Goal: Task Accomplishment & Management: Use online tool/utility

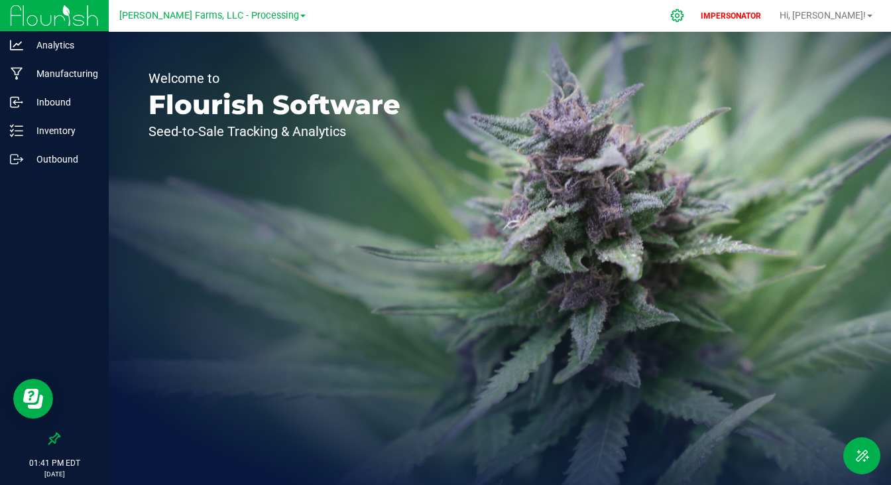
click at [685, 11] on icon at bounding box center [678, 16] width 14 height 14
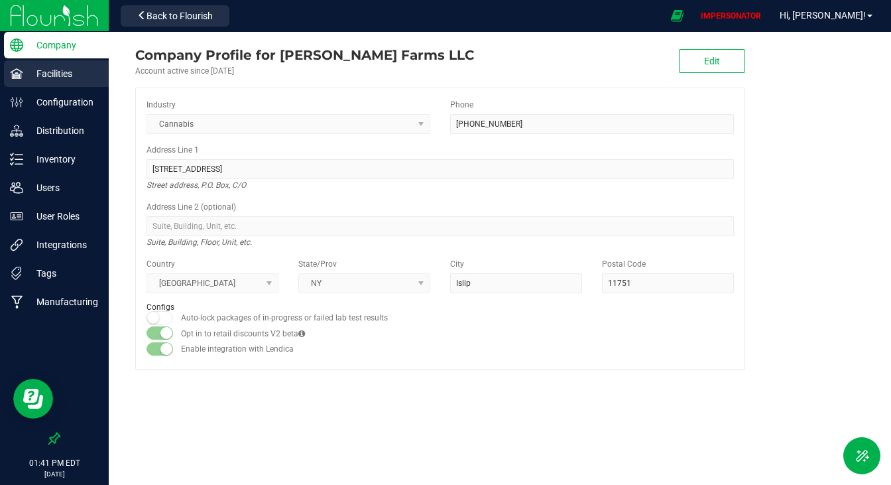
click at [45, 70] on p "Facilities" at bounding box center [63, 74] width 80 height 16
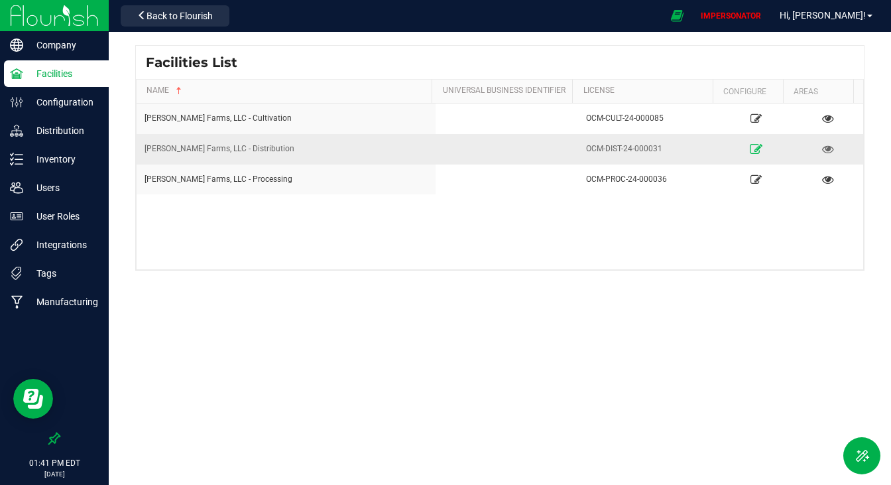
click at [755, 152] on link at bounding box center [756, 148] width 61 height 21
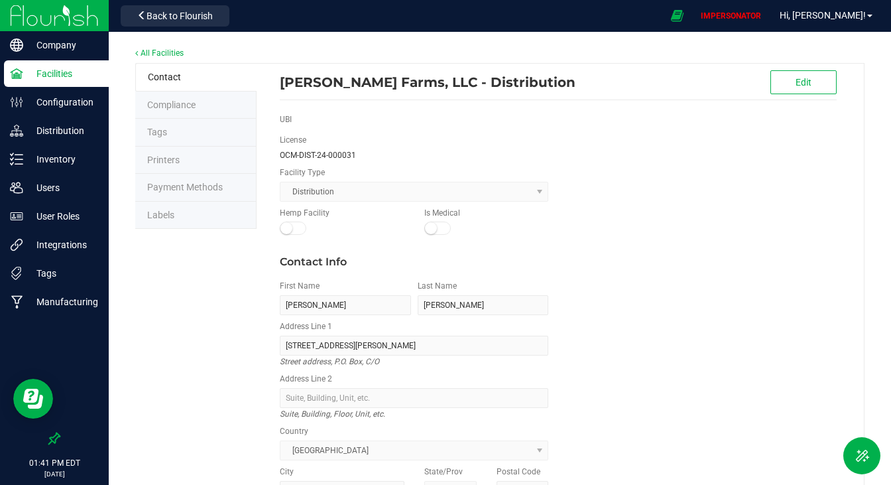
click at [190, 182] on span "Payment Methods" at bounding box center [185, 187] width 76 height 11
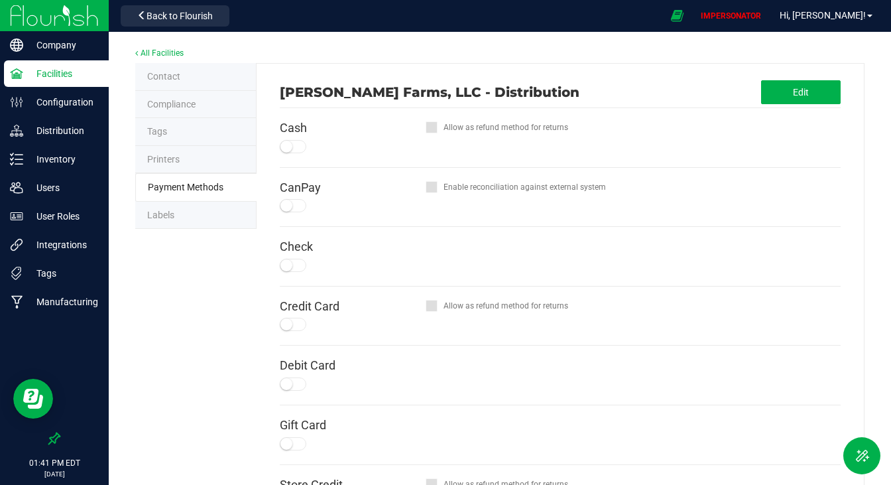
click at [186, 220] on li "Labels" at bounding box center [195, 216] width 121 height 28
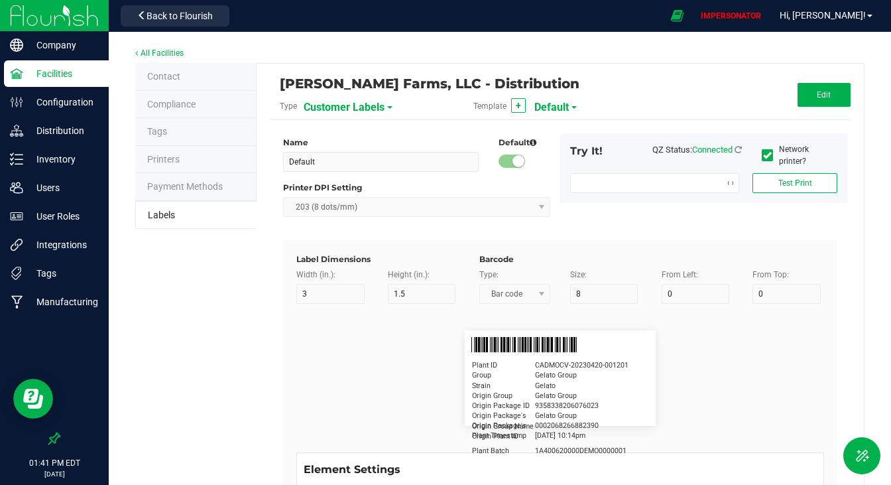
type input "2.25"
type input "1.25"
type input "20"
type input "5"
type input "Customer"
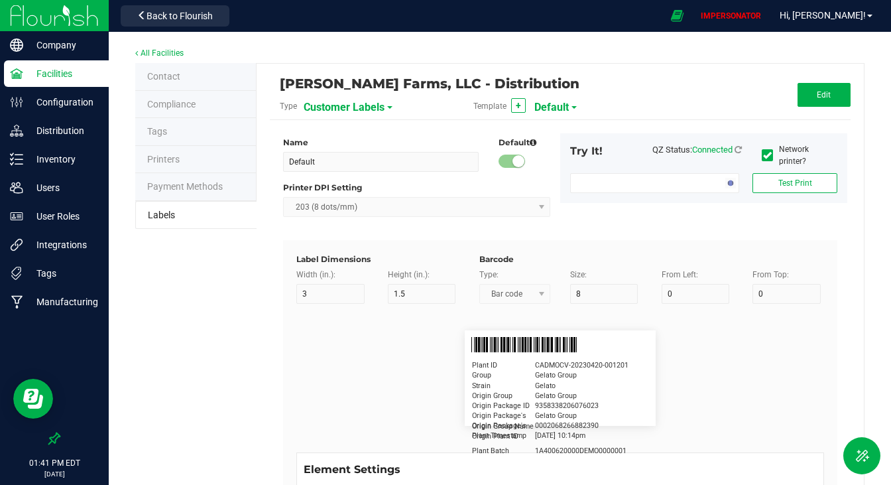
type input "15"
type input "5"
type input "[PERSON_NAME]"
type input "Product"
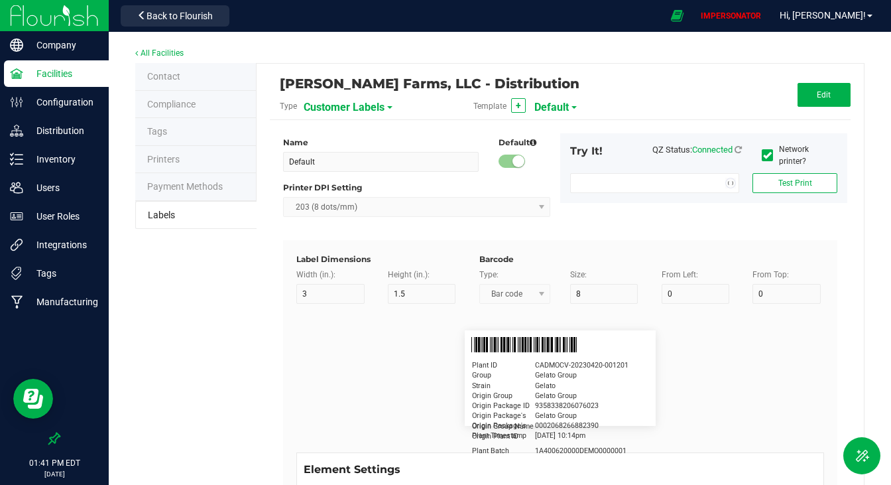
type input "15"
type input "5"
type input "10"
type input "GSC Oil Tincture"
type input "Qty"
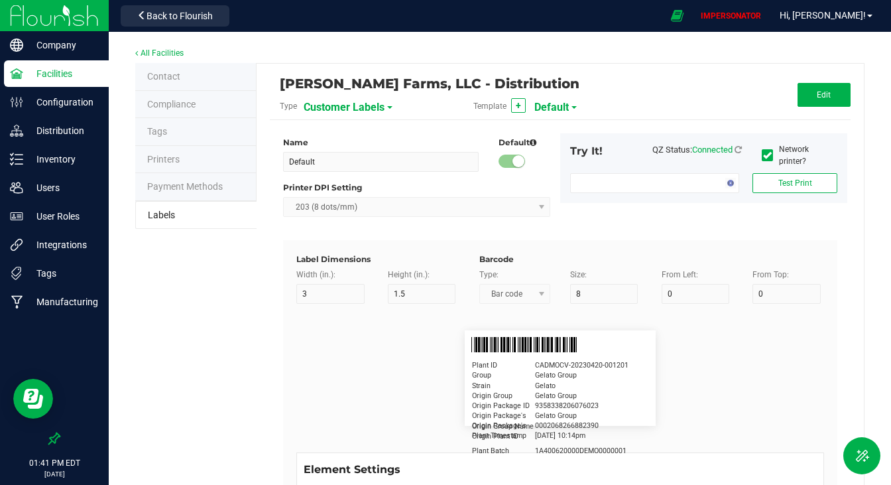
type input "5"
type input "15"
type input "3 ea"
type input "Package ID"
type input "15"
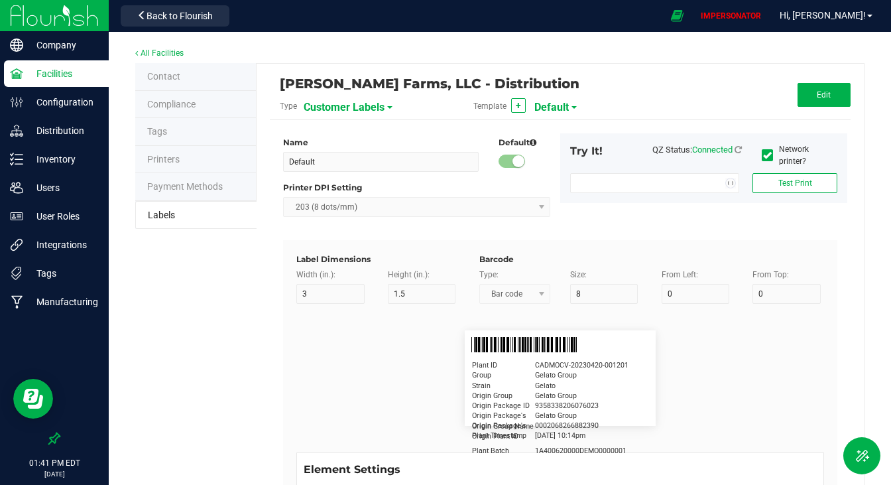
type input "5"
type input "CADMODS-20230420-096"
type input "Physician"
type input "15"
type input "5"
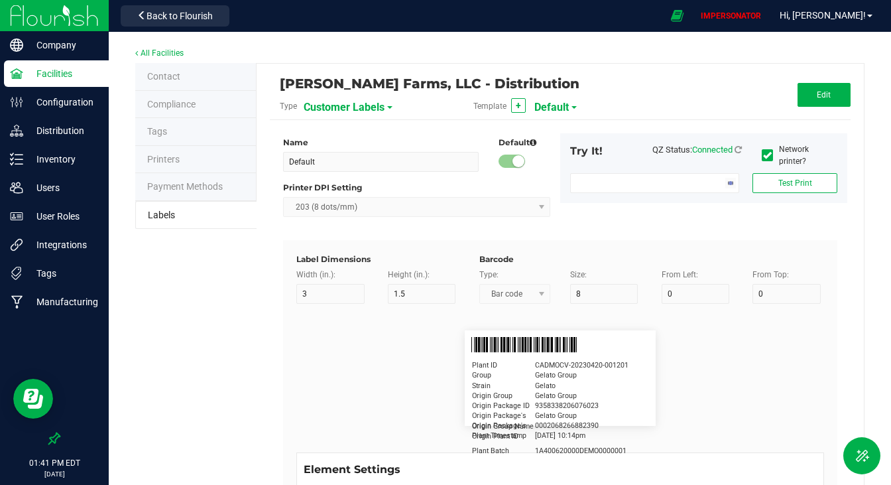
type input "20"
type input "Docfirst Doclast, MD."
type input "Order Date"
type input "15"
type input "5"
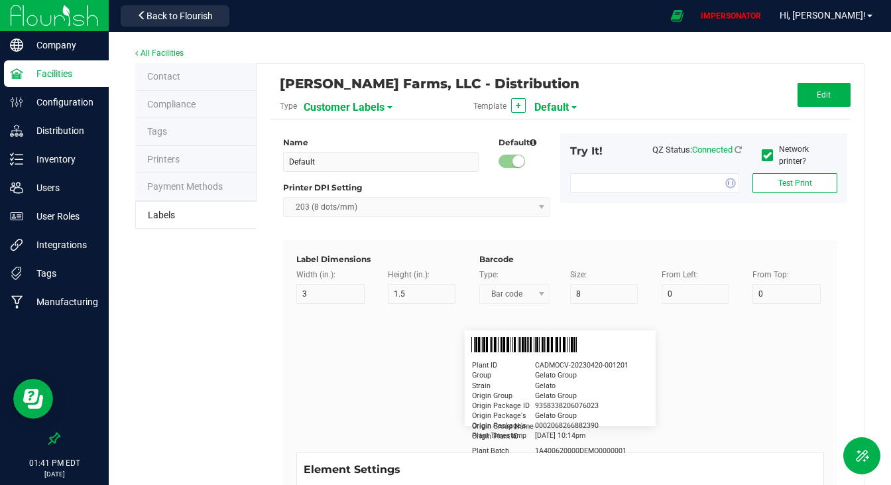
type input "25"
type input "[DATE] 1:17 pm"
type input "Lot Number"
type input "15"
type input "5"
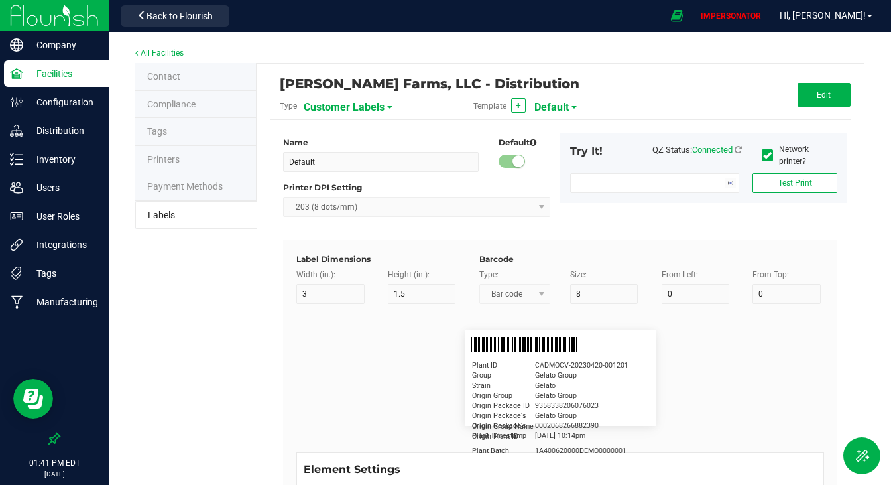
type input "10"
type input "LOTPXGDP-0912"
type input "Warning"
type input "15"
type input "5"
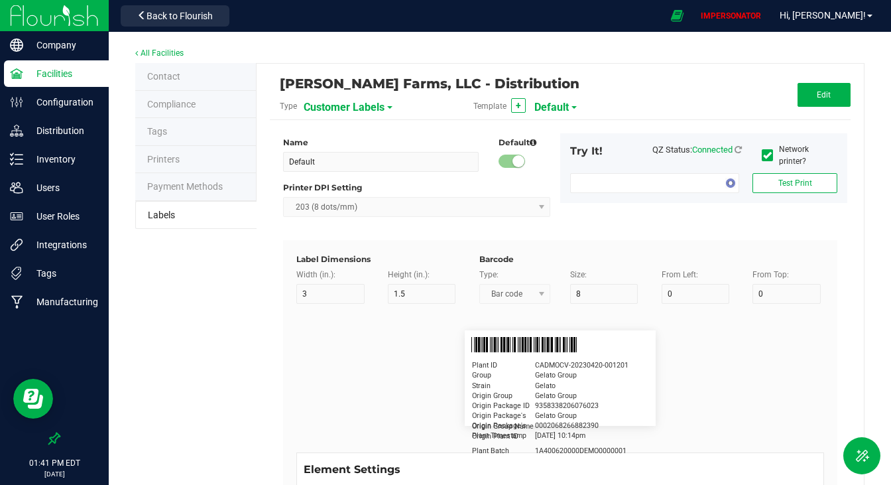
type input "30"
type input "Type Warning Here"
type input "Brand"
type input "15"
type input "5"
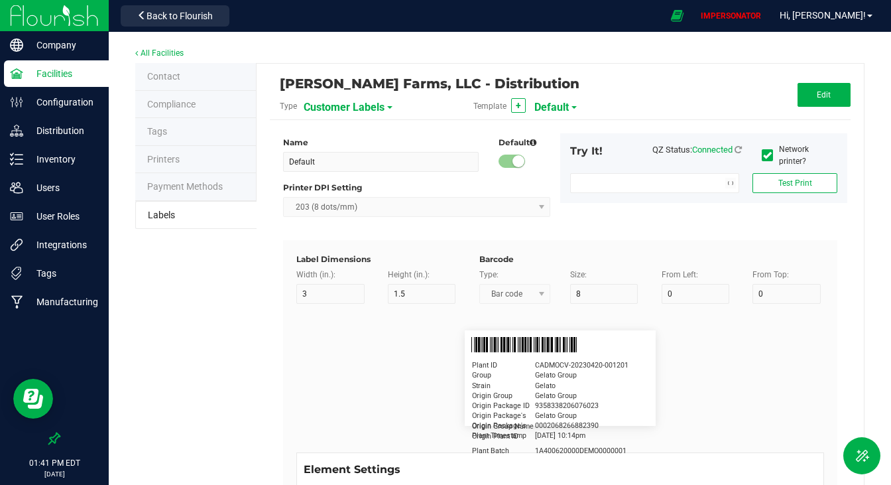
type input "30"
type input "Cannabis Co."
type input "NDC Number"
type input "15"
type input "5"
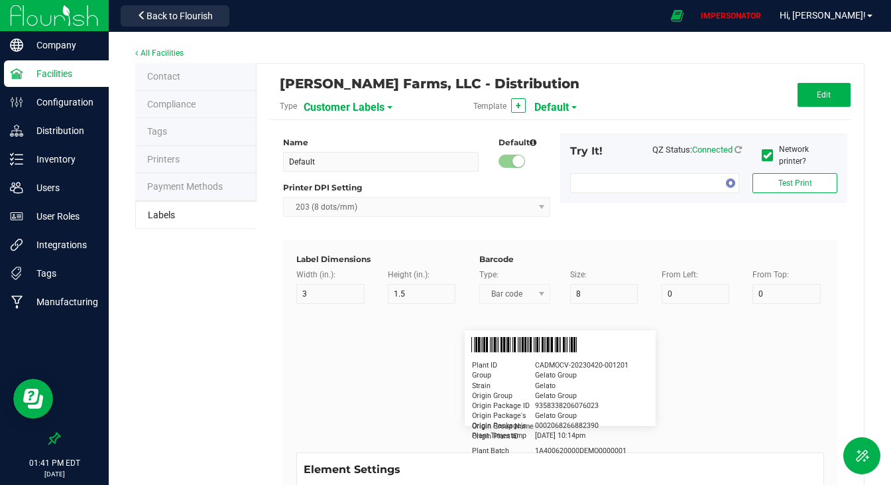
type input "30"
type input "[PHONE_NUMBER]"
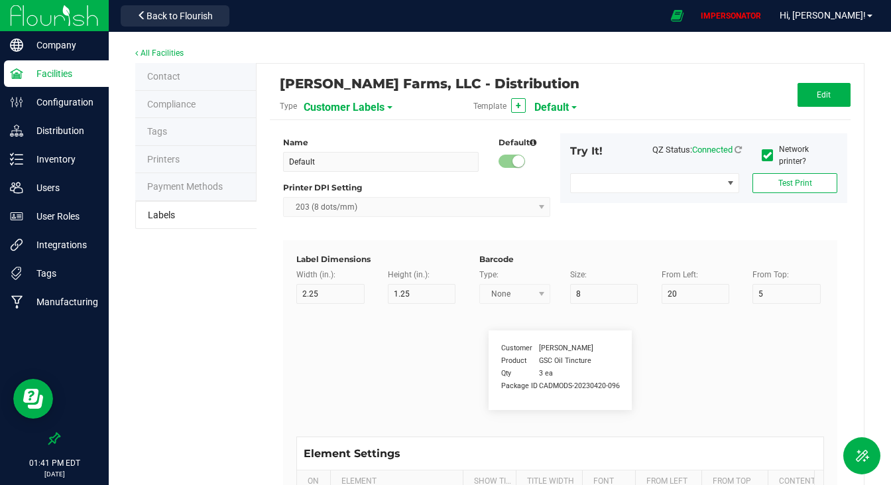
click at [318, 115] on span "Customer Labels" at bounding box center [344, 107] width 81 height 23
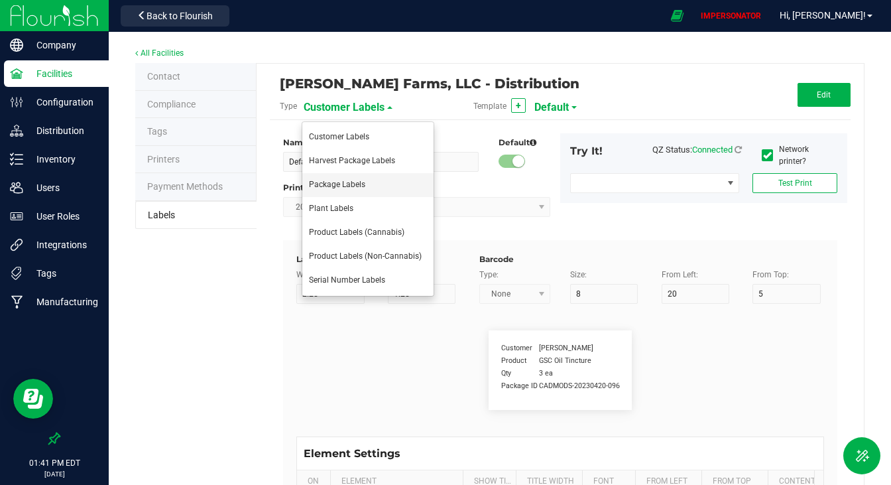
click at [325, 190] on li "Package Labels" at bounding box center [367, 185] width 131 height 24
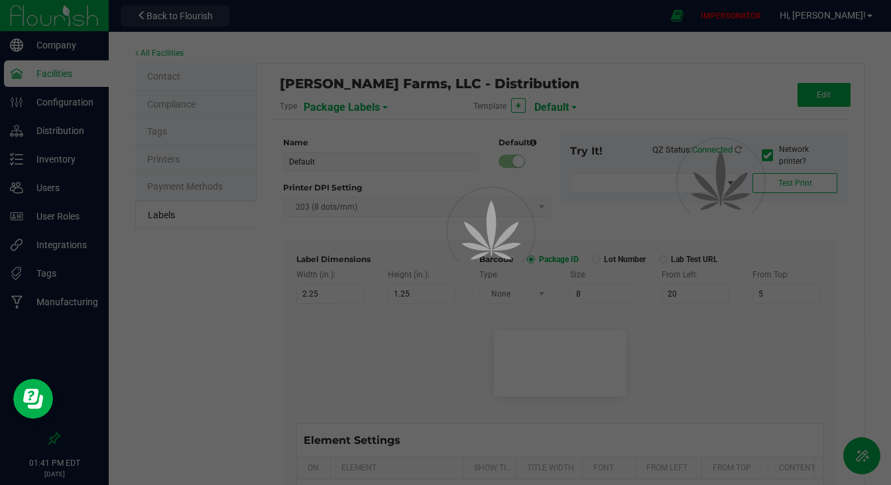
type input "Zebra 4x2"
type input "4"
type input "2"
type input "10"
type input "35"
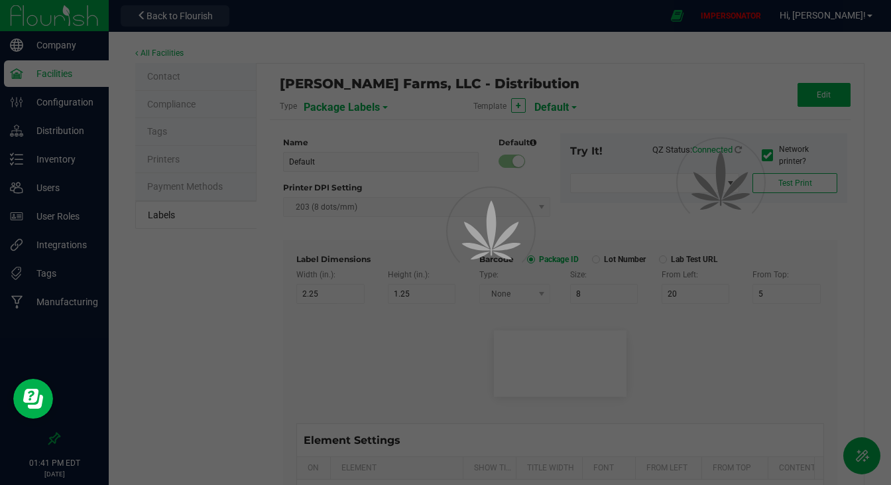
type input "45"
type input "Package ID"
type input "25"
type input "10"
type input "CADMODS-20230420-096"
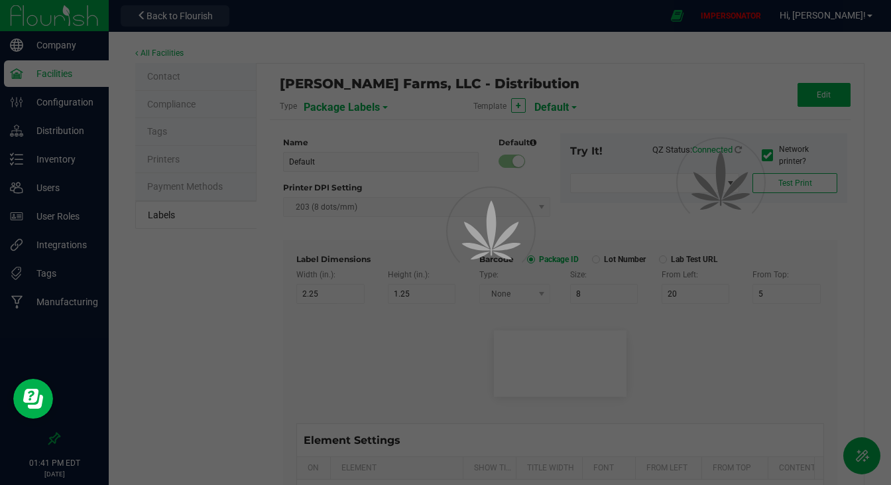
type input "SKU Name"
type input "25"
type input "10"
type input "Gelato Pen"
type input "Strain"
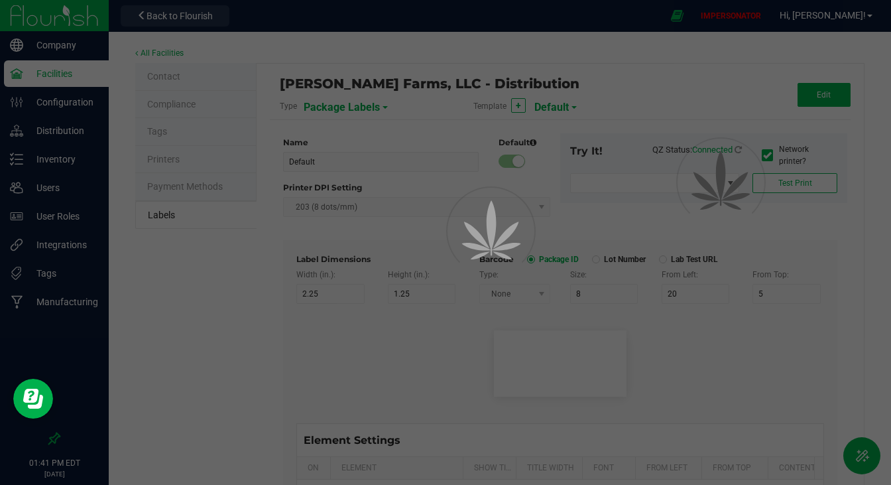
type input "25"
type input "10"
type input "Gelato"
type input "Size"
type input "25"
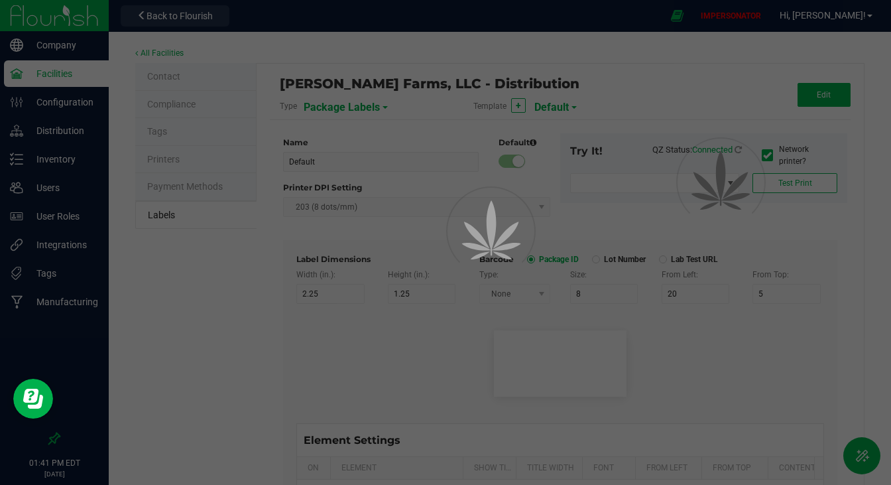
type input "10"
type input "44 units"
type input "Package Date"
type input "25"
type input "10"
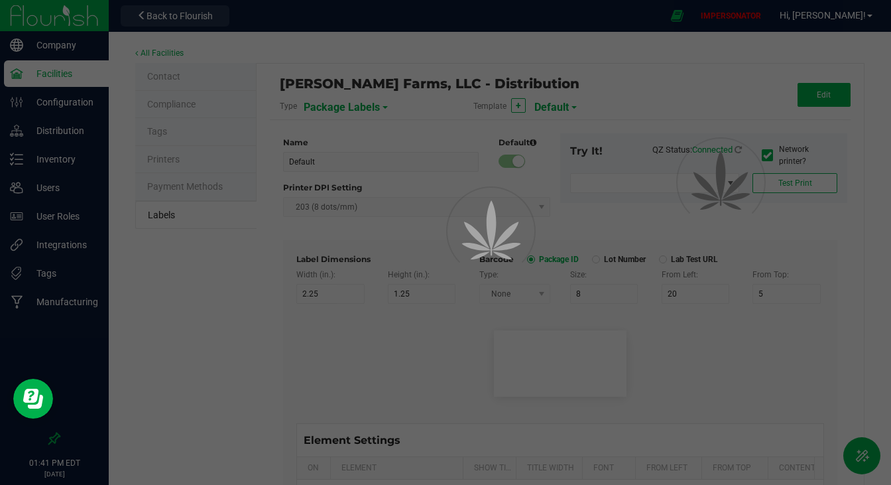
type input "25"
type input "[DATE] 10:14pm"
type input "Lot Number"
type input "25"
type input "10"
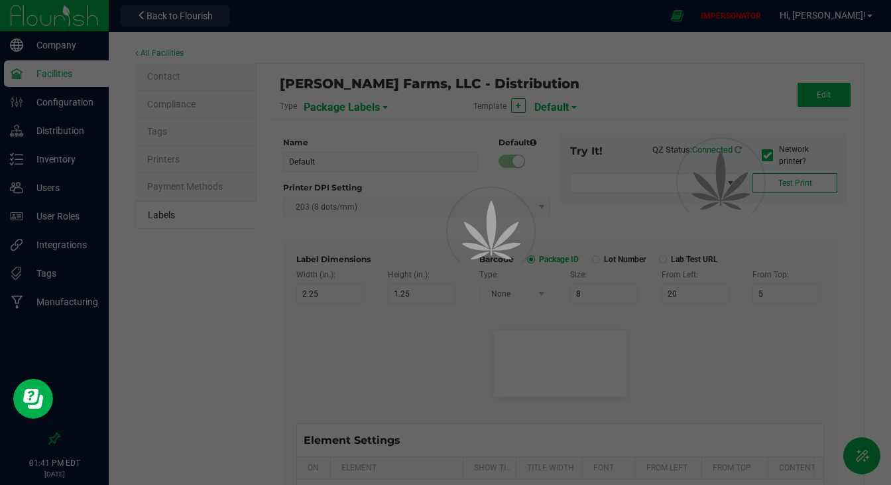
type input "30"
type input "LOT918234"
type input "SKU"
type input "25"
type input "10"
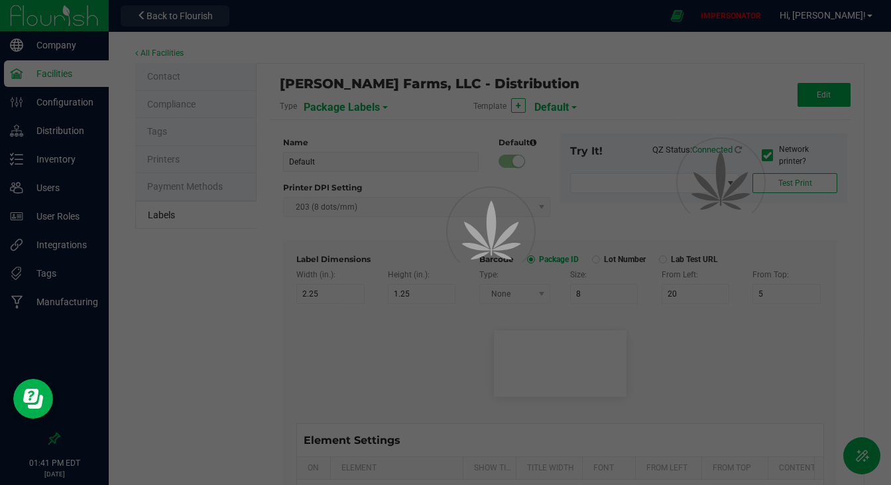
type input "30"
type input "42P017"
type input "Ref Field 1"
type input "25"
type input "10"
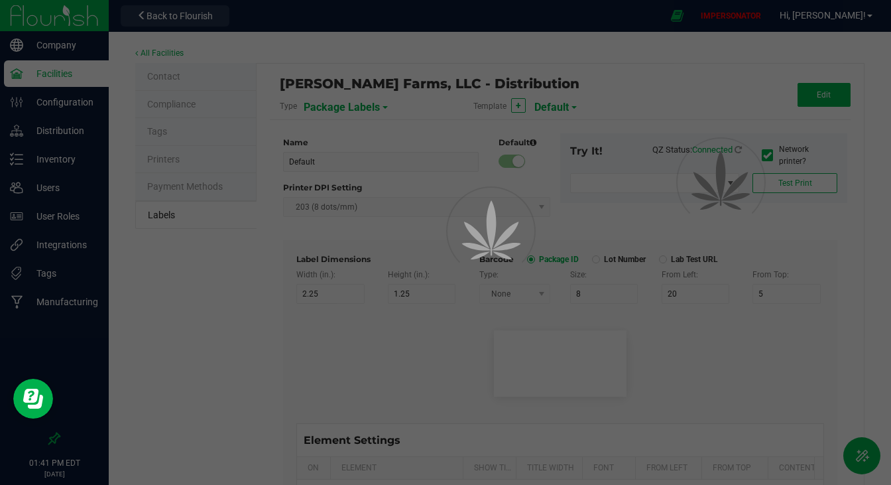
type input "35"
type input "Ref Field 1 Value"
type input "Ref Field 2"
type input "25"
type input "10"
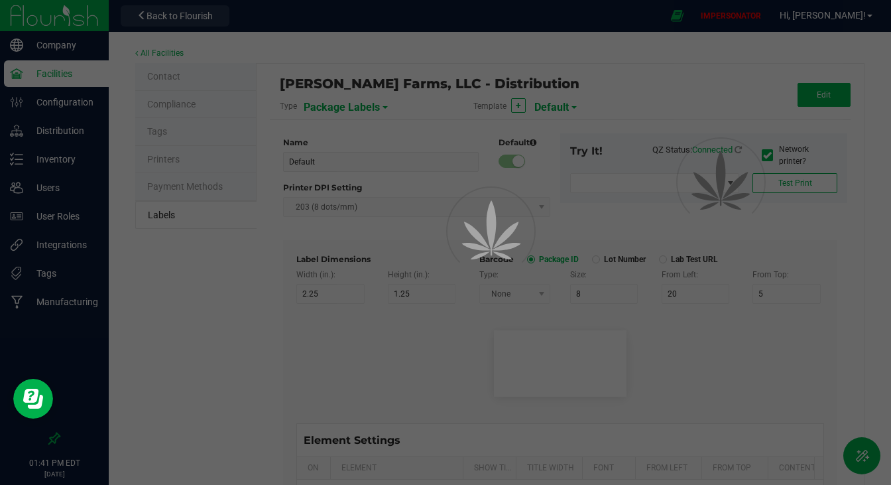
type input "35"
type input "Ref Field 2 Value"
type input "Ref Field 3"
type input "25"
type input "10"
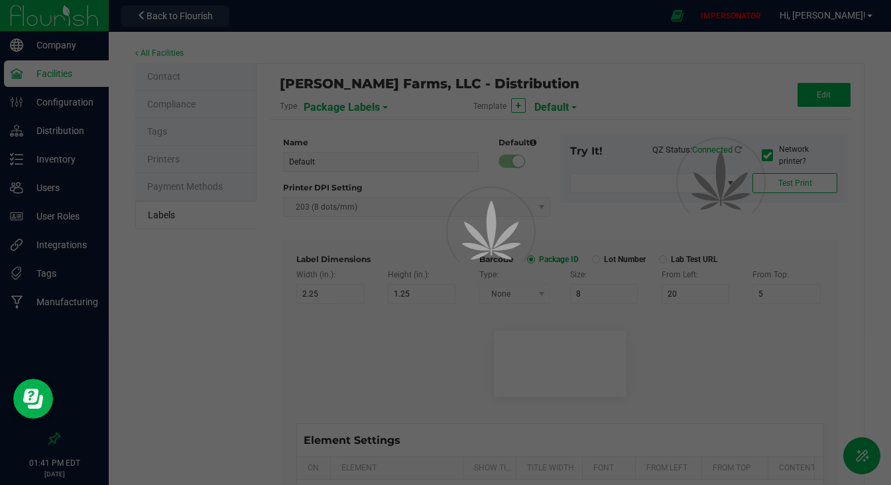
type input "35"
type input "Ref Field 3 Value"
type input "Item Ref Field 1"
type input "25"
type input "10"
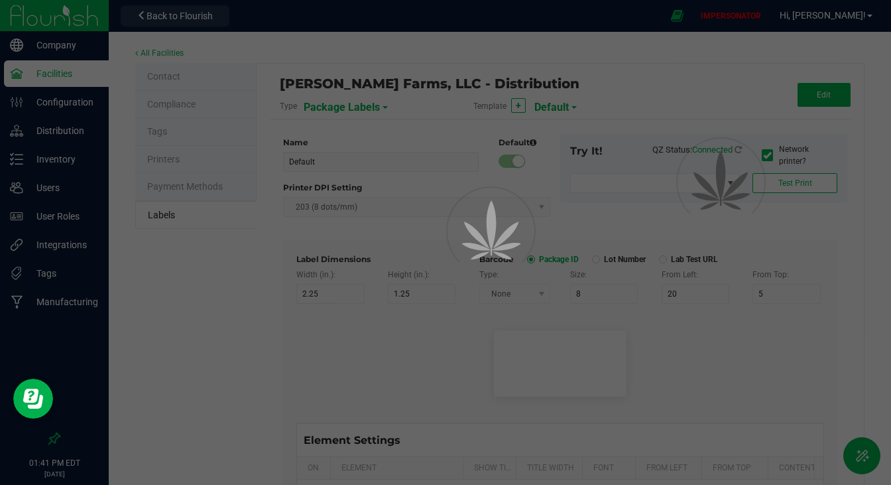
type input "35"
type input "Item Ref Field 1 Value"
type input "Item Ref Field 2"
type input "25"
type input "10"
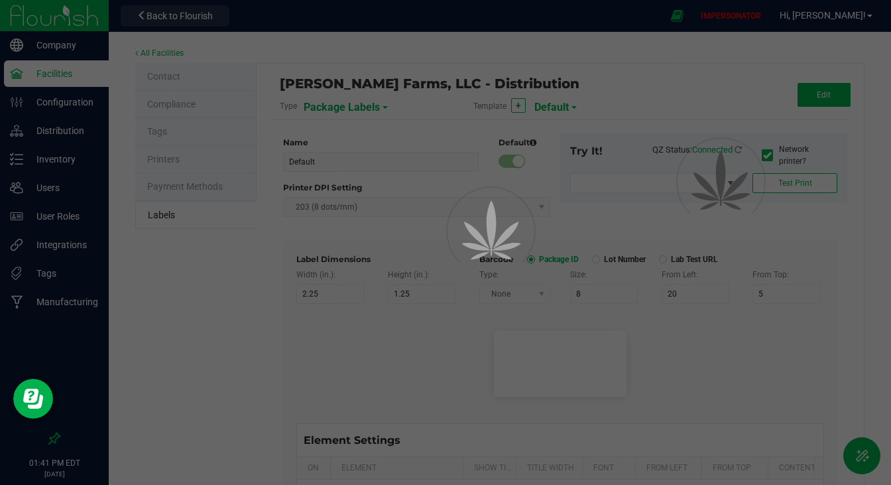
type input "35"
type input "Item Ref Field 2 Value"
type input "Item Ref Field 3"
type input "25"
type input "10"
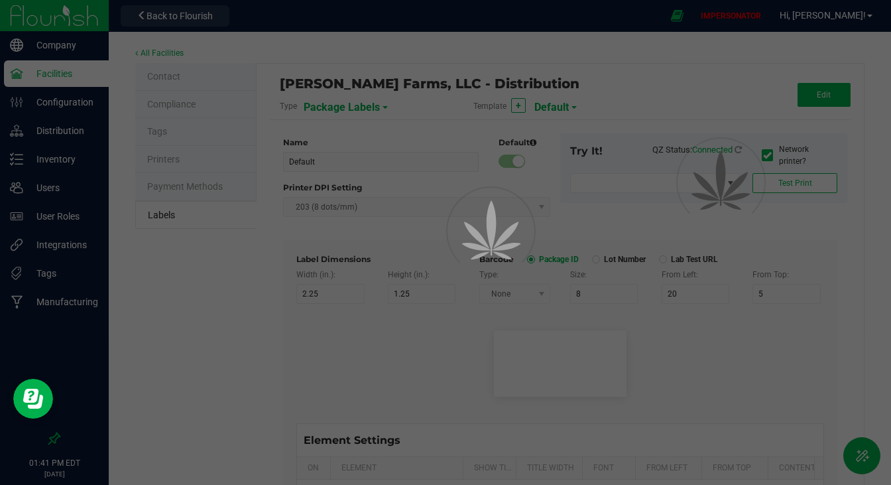
type input "35"
type input "Item Ref Field 3 Value"
type input "Item Ref Field 4"
type input "25"
type input "10"
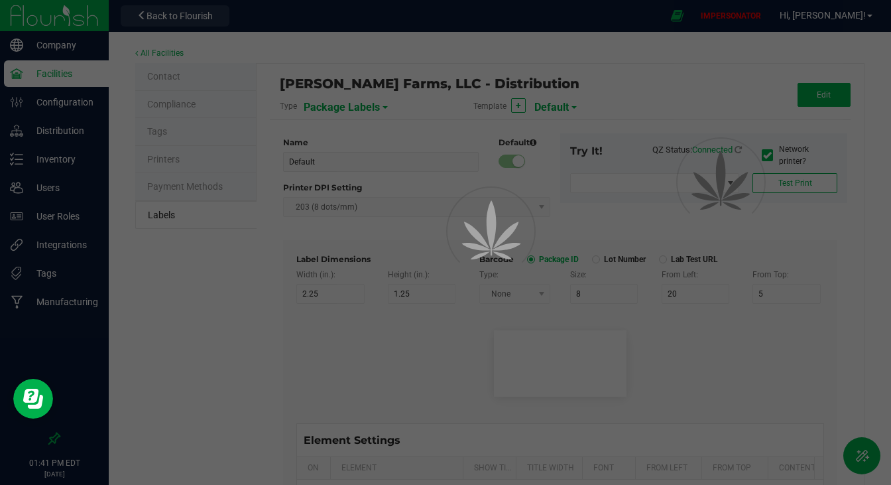
type input "35"
type input "Item Ref Field 4 Value"
type input "Item Ref Field 5"
type input "25"
type input "10"
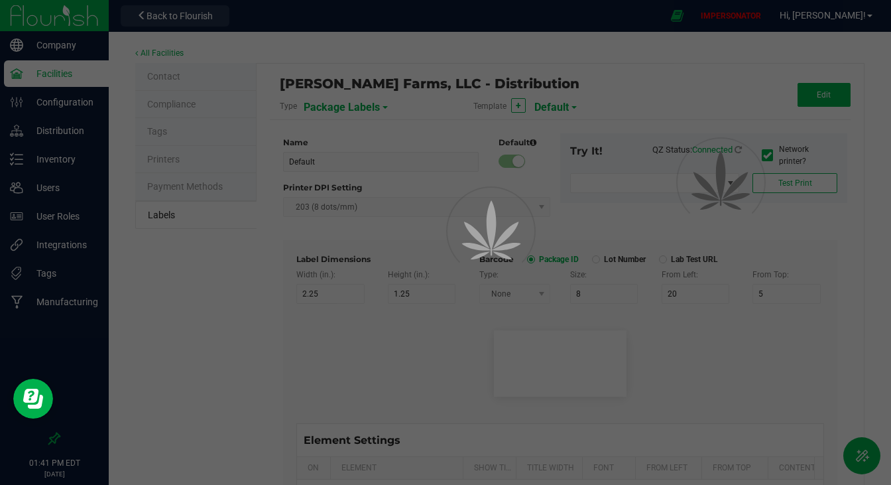
type input "35"
type input "Item Ref Field 5 Value"
type input "NDC Number"
type input "25"
type input "10"
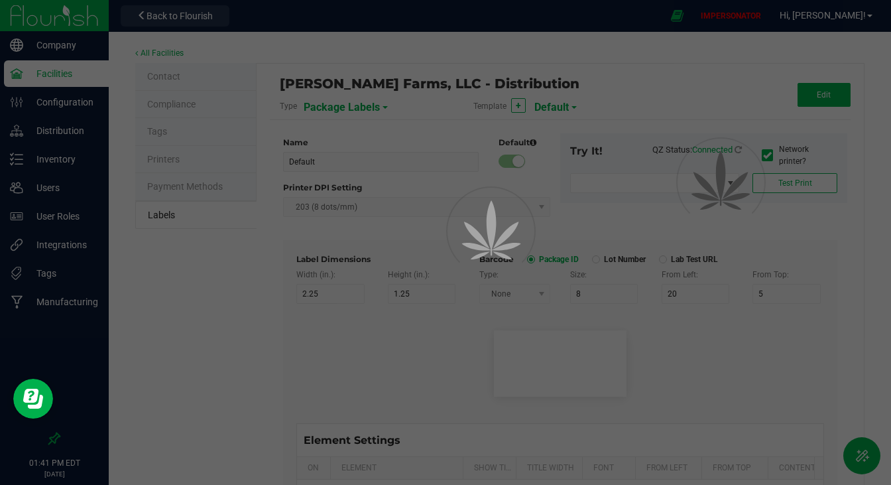
type input "35"
type input "[PHONE_NUMBER]"
type input "Number of Servings"
type input "25"
type input "10"
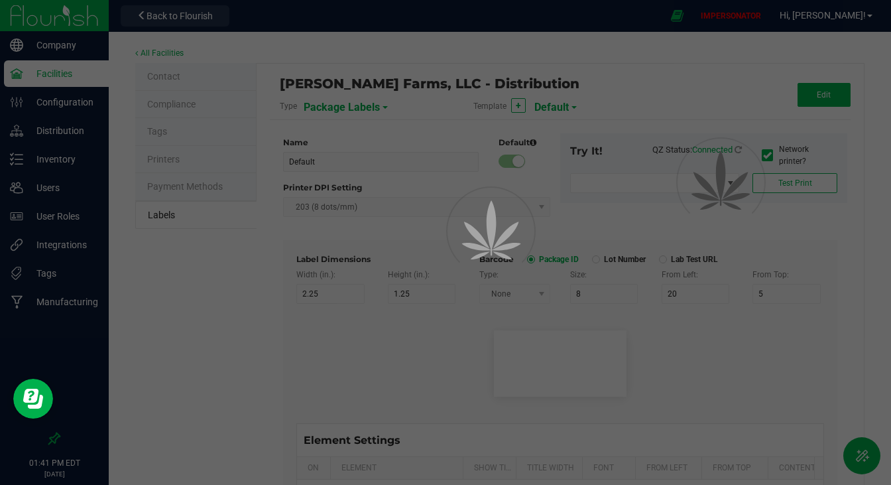
type input "35"
type input "4 servings/item"
type input "Serving Size"
type input "25"
type input "10"
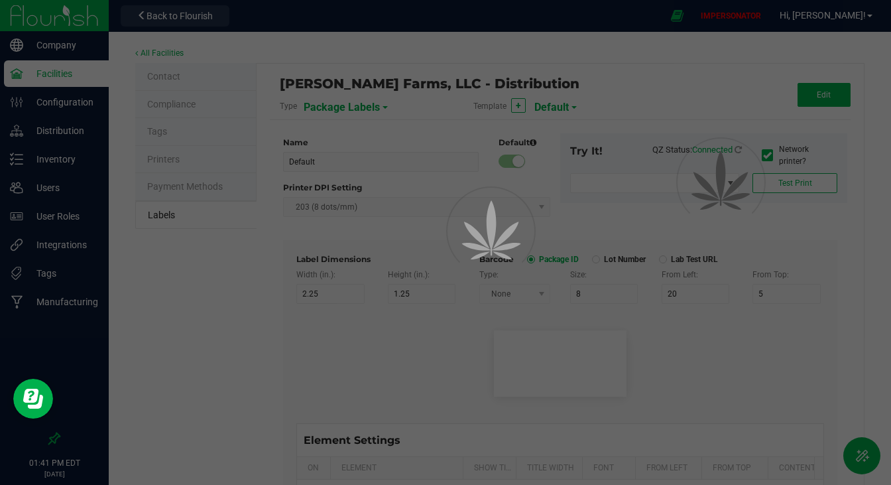
type input "35"
type input "1 cup"
type input "Serving Size (Grams)"
type input "25"
type input "10"
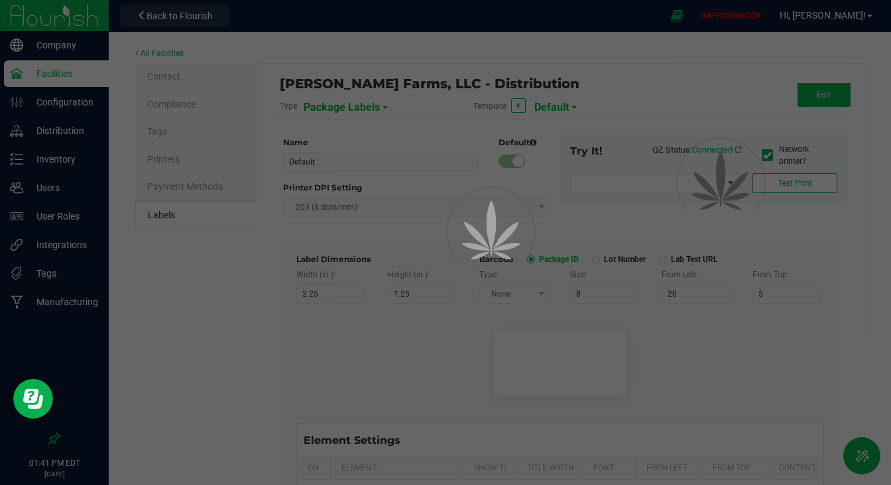
type input "35"
type input "4 g"
type input "Item Ingredients"
type input "25"
type input "10"
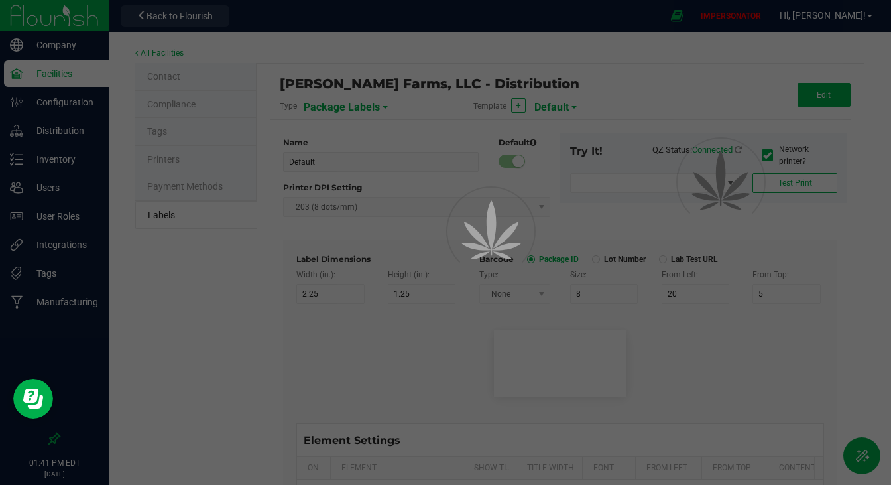
type input "35"
type input "Ingredient one, ingredient two"
type input "Allergens"
type input "25"
type input "10"
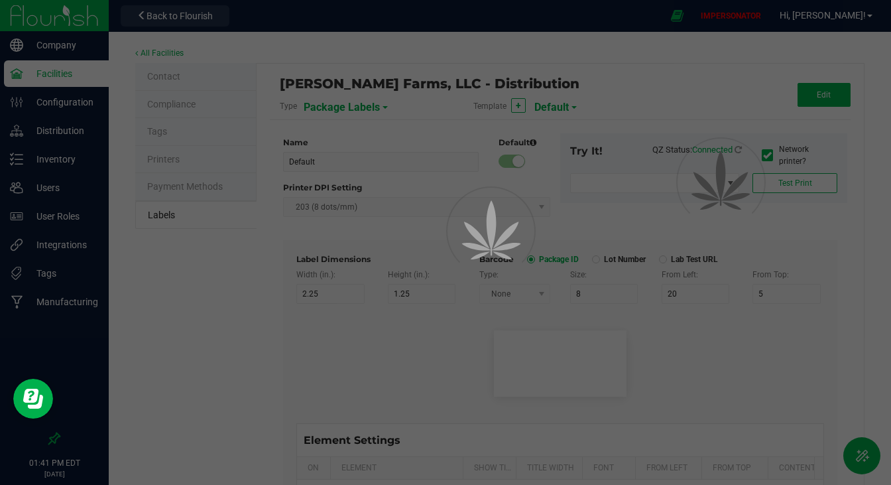
type input "35"
type input "Tree Nuts, Soy, Wheat"
type input "Feel"
type input "25"
type input "10"
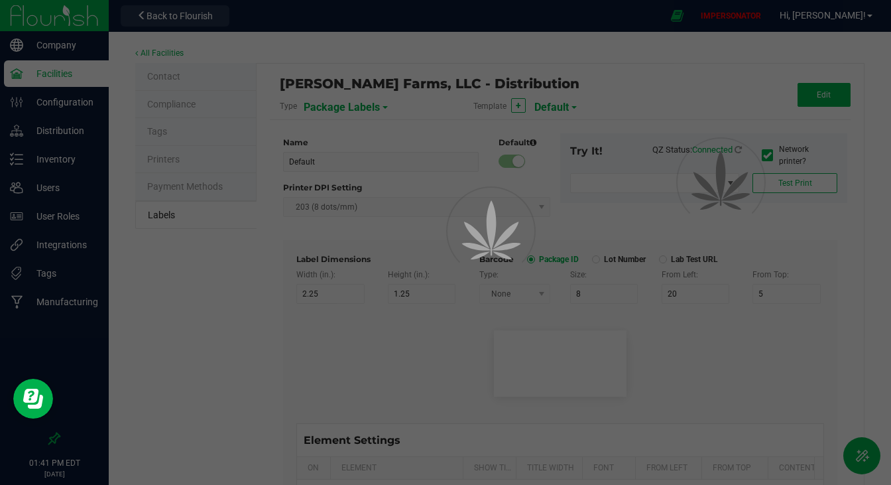
type input "35"
type input "Relaxed"
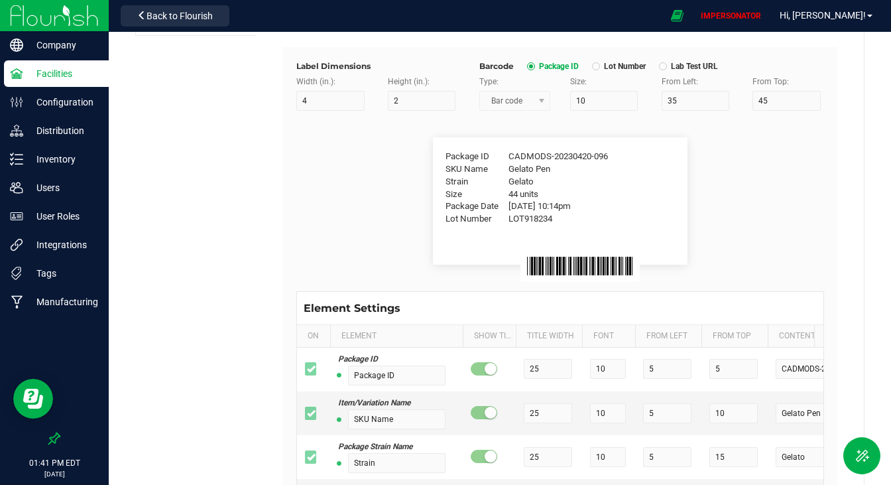
scroll to position [194, 0]
